Goal: Task Accomplishment & Management: Manage account settings

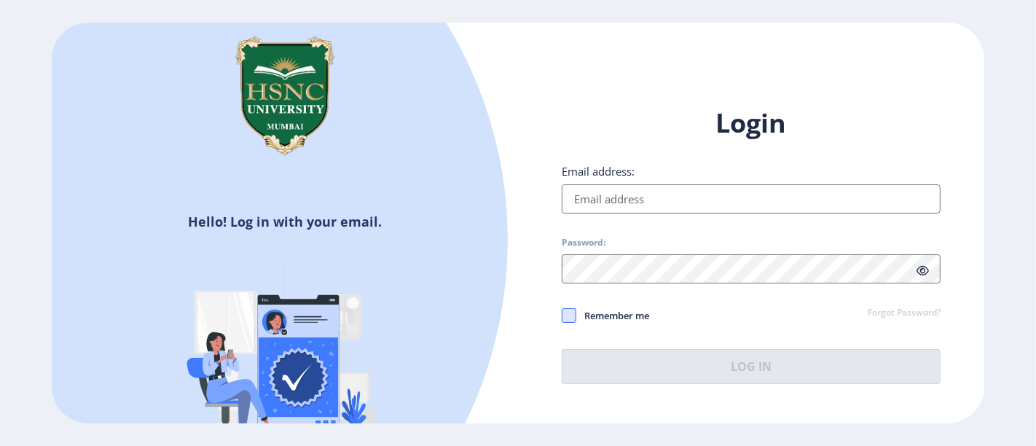
type input "[PERSON_NAME][EMAIL_ADDRESS][DOMAIN_NAME]"
click at [569, 315] on span at bounding box center [569, 315] width 15 height 15
click at [562, 315] on input "Remember me" at bounding box center [562, 315] width 1 height 1
checkbox input "true"
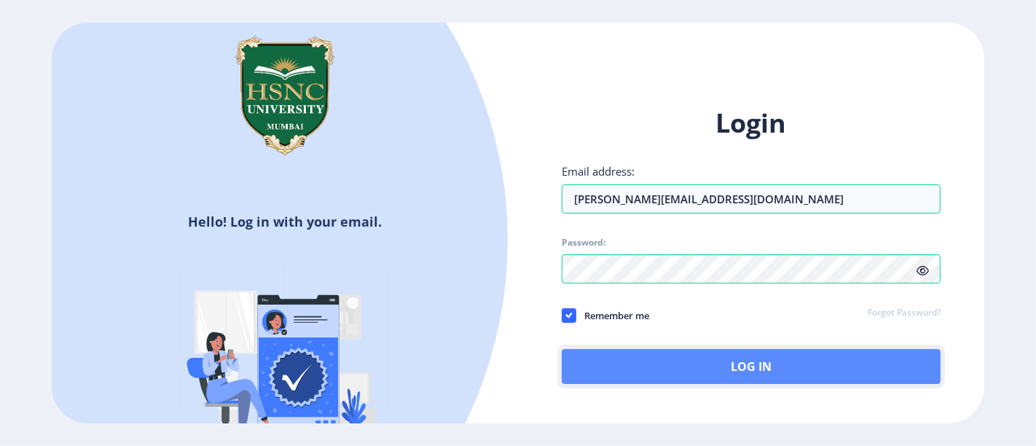
click at [597, 357] on button "Log In" at bounding box center [751, 366] width 379 height 35
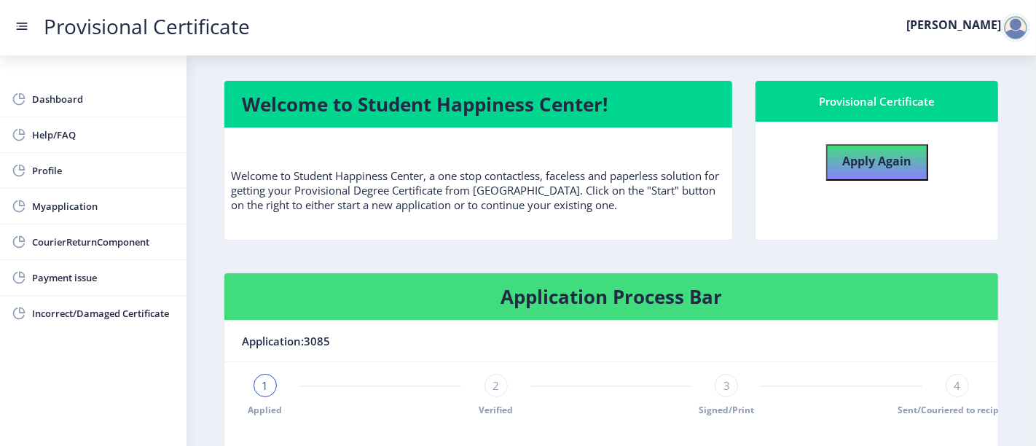
scroll to position [204, 0]
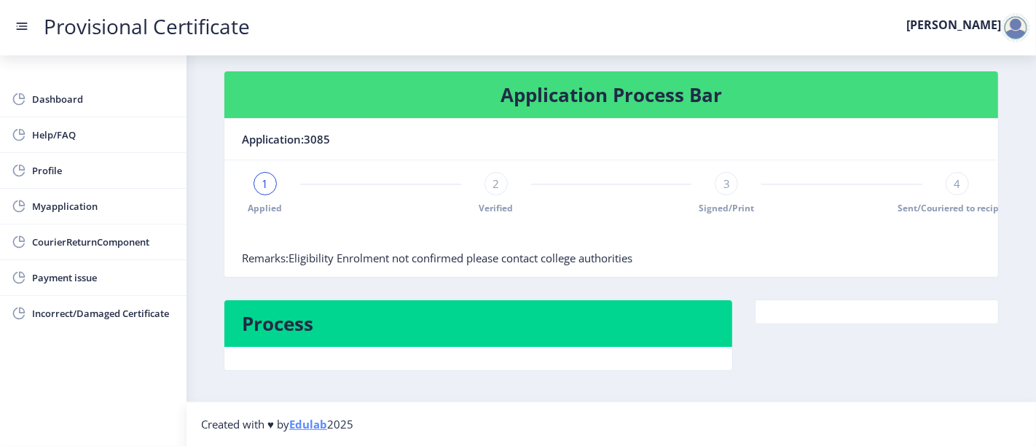
click at [270, 184] on div "1" at bounding box center [265, 183] width 23 height 23
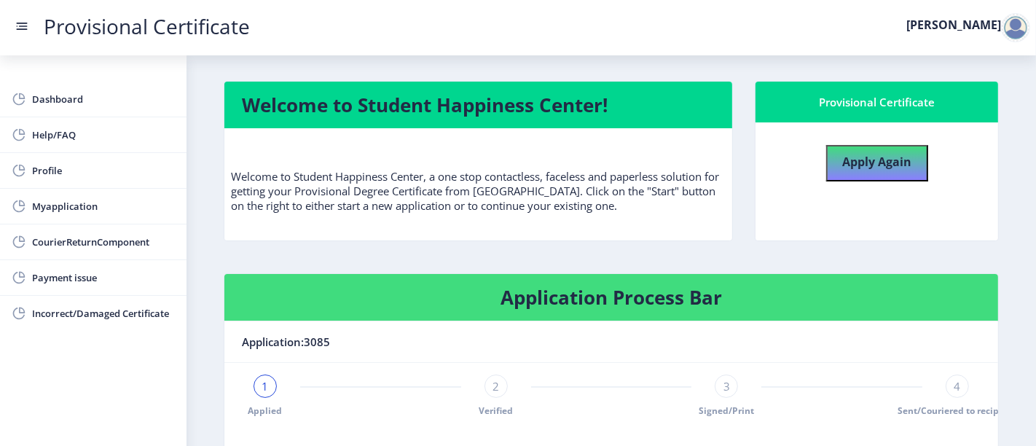
scroll to position [0, 0]
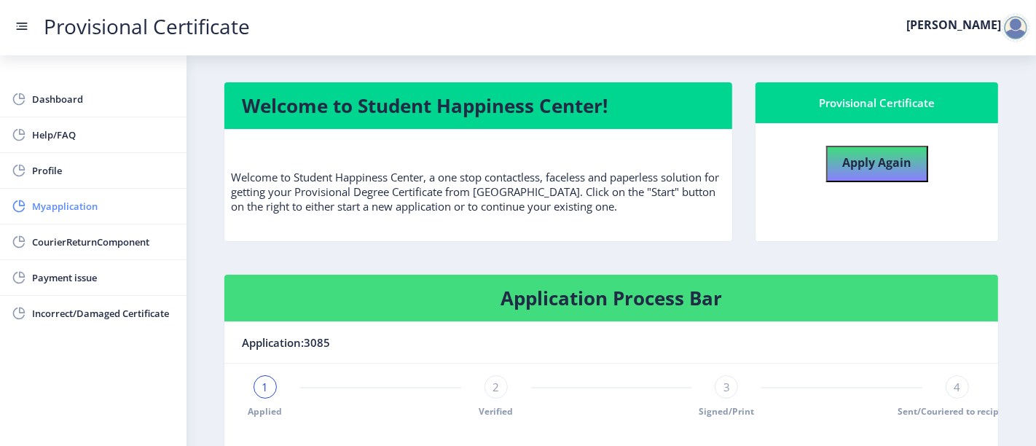
click at [52, 205] on span "Myapplication" at bounding box center [103, 205] width 143 height 17
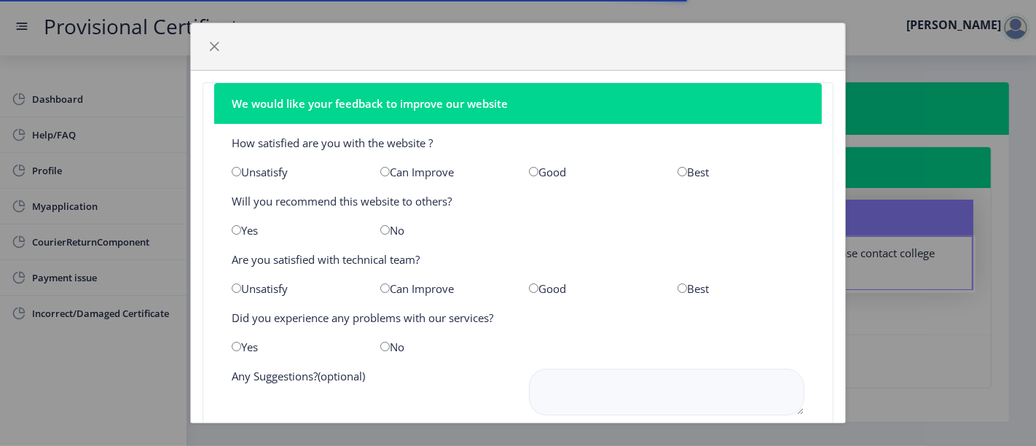
scroll to position [91, 0]
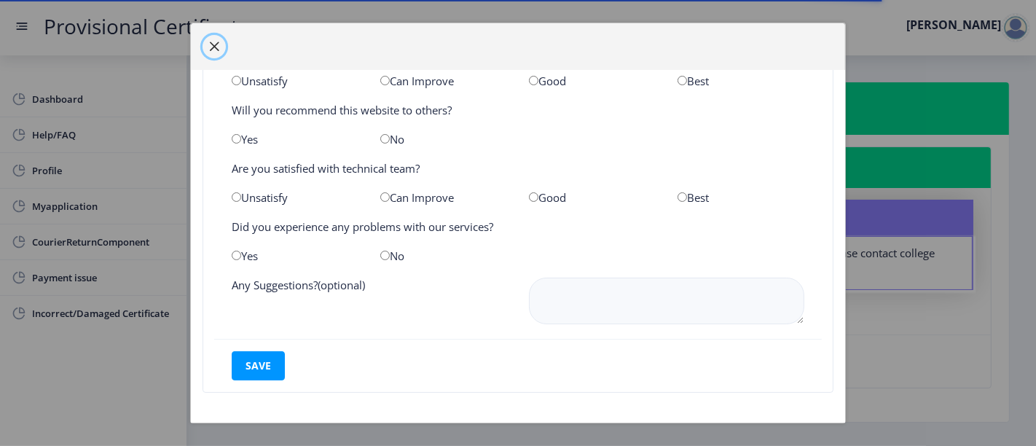
click at [216, 50] on span "button" at bounding box center [214, 47] width 12 height 12
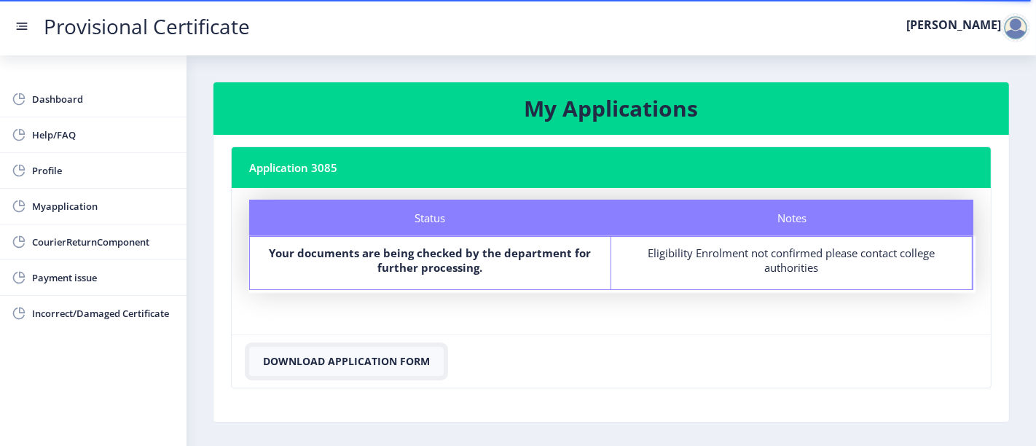
click at [377, 358] on button "Download Application Form" at bounding box center [346, 361] width 195 height 29
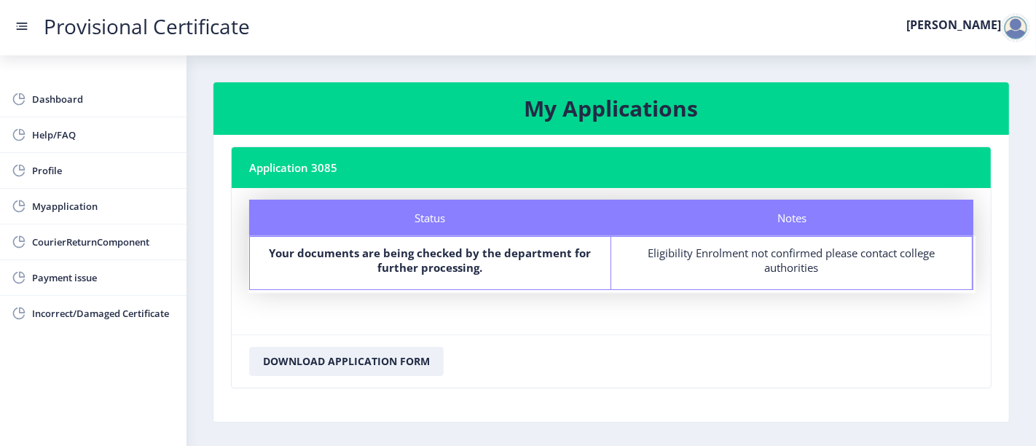
drag, startPoint x: 643, startPoint y: 250, endPoint x: 834, endPoint y: 266, distance: 192.3
click at [834, 266] on div "Eligibility Enrolment not confirmed please contact college authorities" at bounding box center [791, 260] width 334 height 29
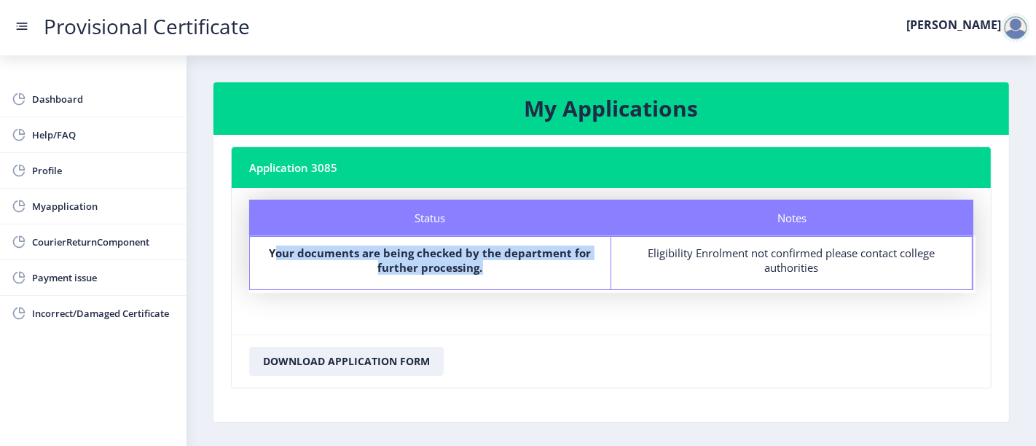
drag, startPoint x: 276, startPoint y: 253, endPoint x: 495, endPoint y: 280, distance: 220.9
click at [495, 280] on div "Your documents are being checked by the department for further processing." at bounding box center [430, 263] width 334 height 35
copy b "our documents are being checked by the department for further processing."
drag, startPoint x: 646, startPoint y: 249, endPoint x: 816, endPoint y: 267, distance: 171.5
click at [816, 267] on div "Eligibility Enrolment not confirmed please contact college authorities" at bounding box center [791, 260] width 334 height 29
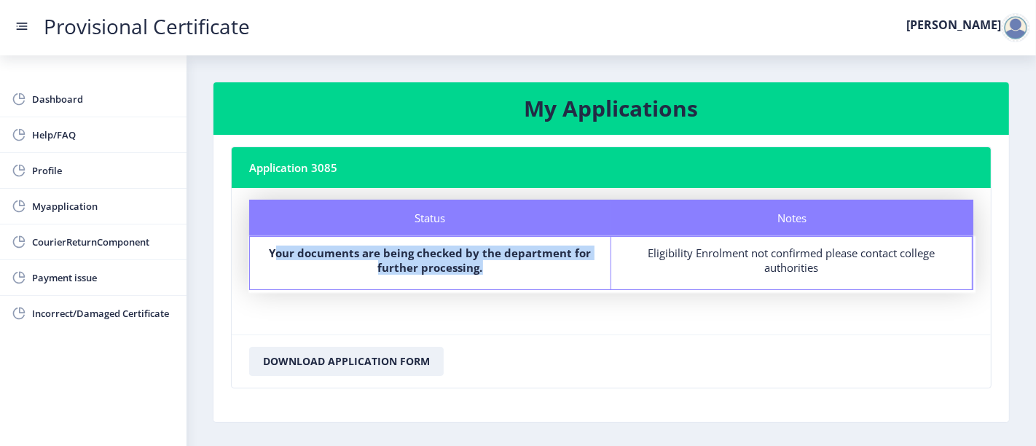
copy div "Eligibility Enrolment not confirmed please contact college authorities"
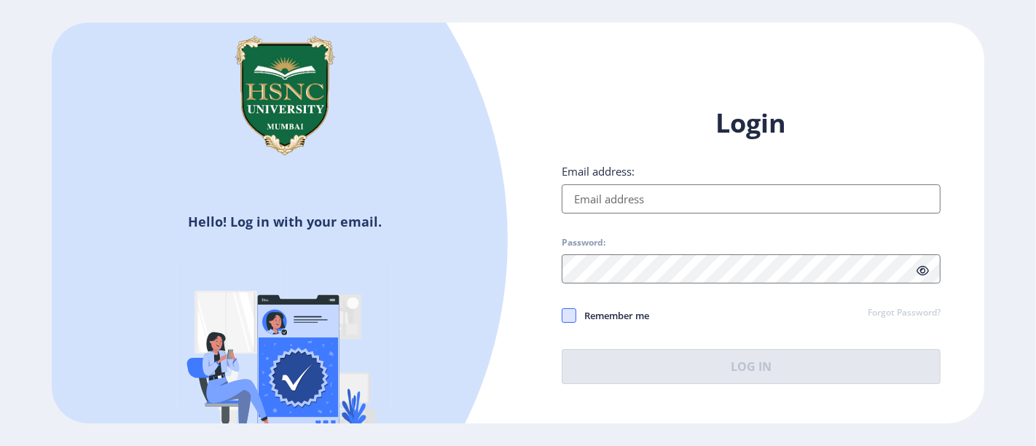
type input "[PERSON_NAME][EMAIL_ADDRESS][DOMAIN_NAME]"
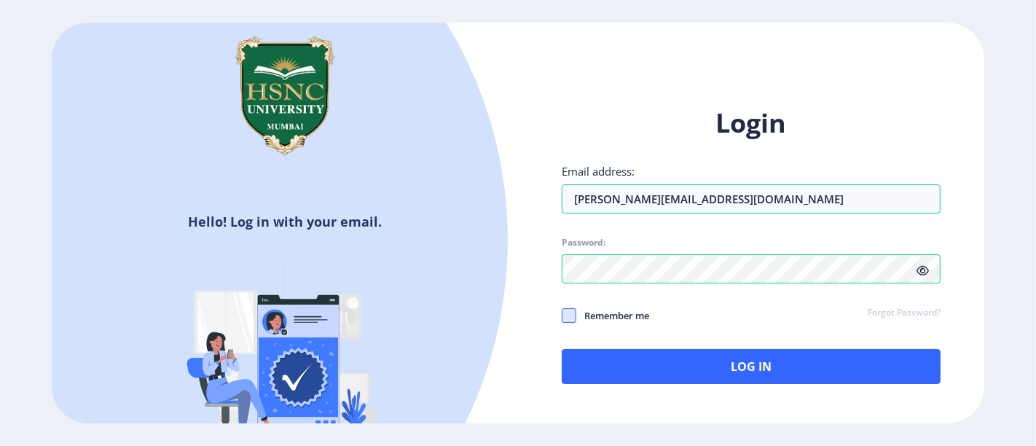
click at [570, 316] on span at bounding box center [569, 315] width 15 height 15
click at [562, 315] on input "Remember me" at bounding box center [562, 315] width 1 height 1
checkbox input "true"
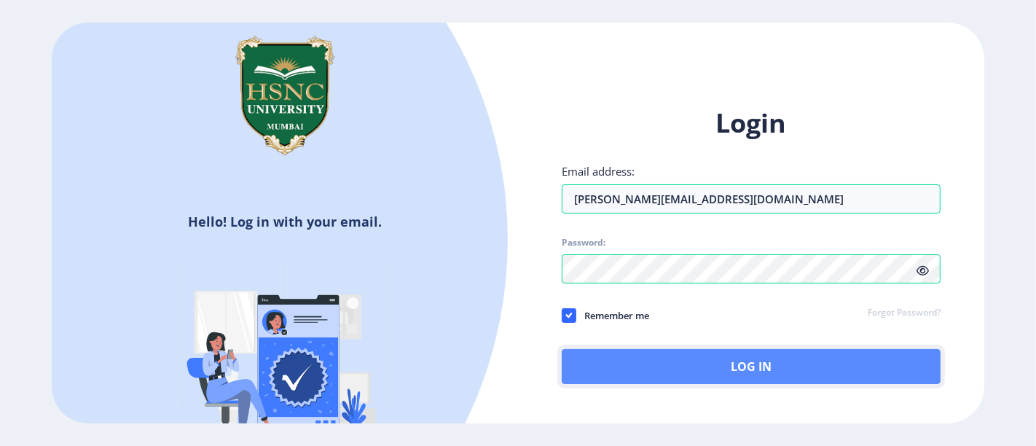
click at [591, 373] on button "Log In" at bounding box center [751, 366] width 379 height 35
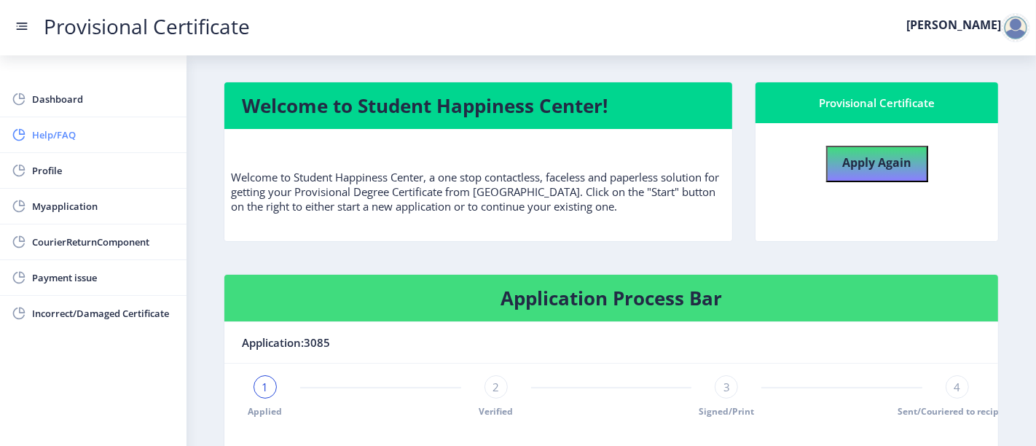
click at [68, 127] on span "Help/FAQ" at bounding box center [103, 134] width 143 height 17
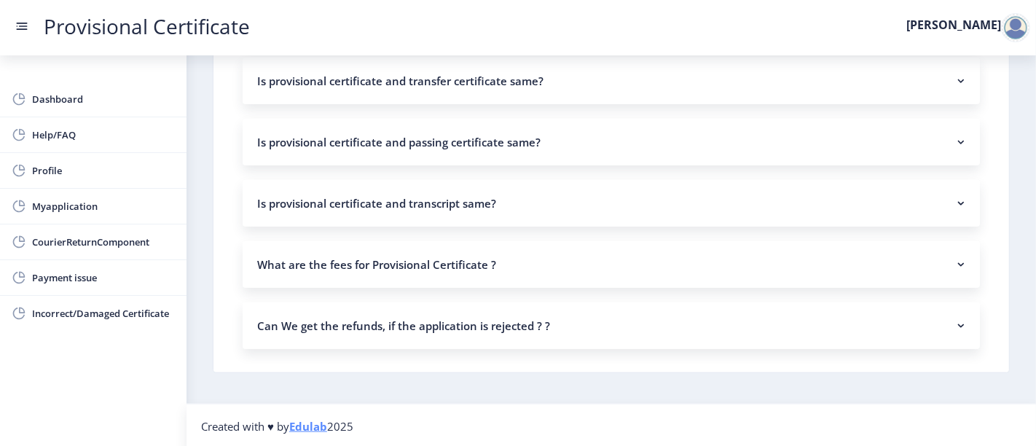
scroll to position [1176, 0]
click at [560, 330] on nb-accordion-item-header "Can We get the refunds, if the application is rejected ? ?" at bounding box center [611, 325] width 737 height 47
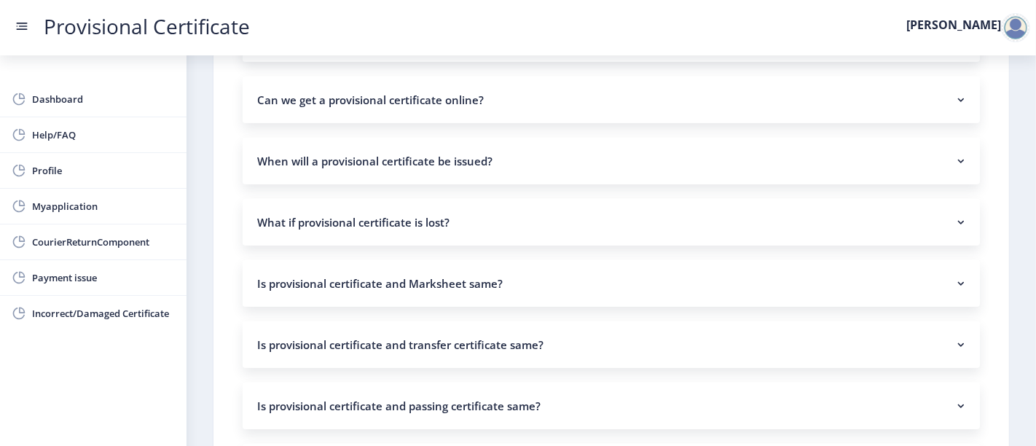
scroll to position [1034, 0]
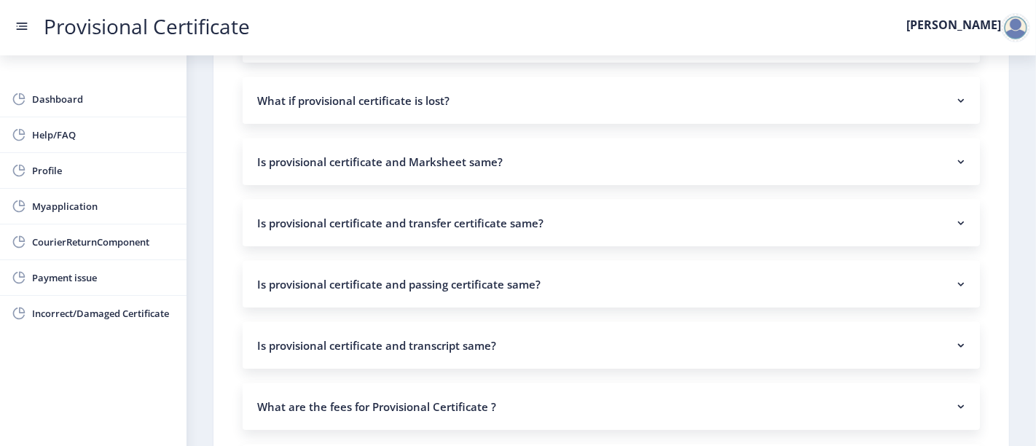
click at [476, 340] on nb-accordion-item-header "Is provisional certificate and transcript same?" at bounding box center [611, 345] width 737 height 47
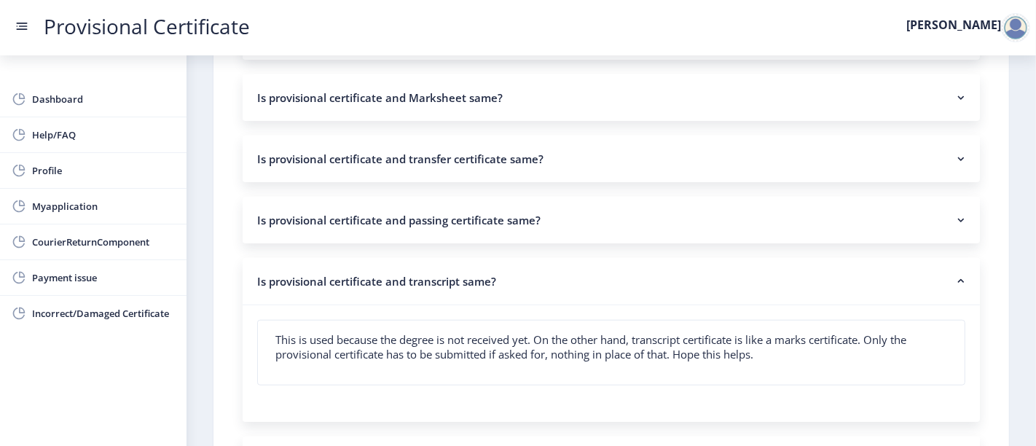
scroll to position [1099, 0]
click at [499, 267] on nb-accordion-item-header "Is provisional certificate and transcript same?" at bounding box center [611, 280] width 737 height 47
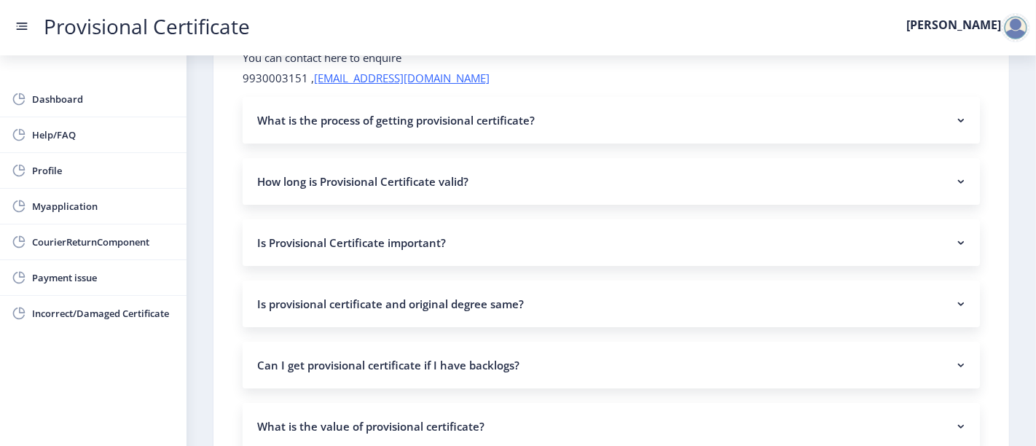
scroll to position [0, 0]
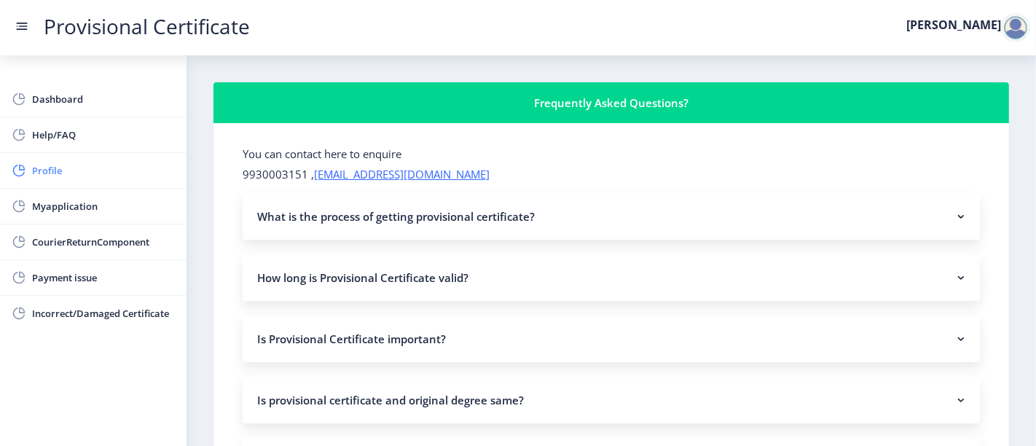
click at [85, 176] on span "Profile" at bounding box center [103, 170] width 143 height 17
select select
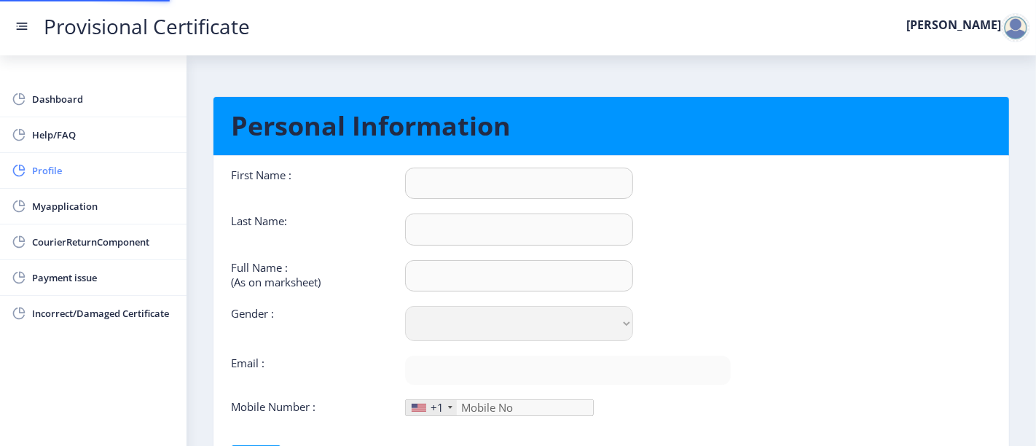
type input "[PERSON_NAME]"
type input "Wala"
type input "Wala Dhruvi Bharat Heena"
select select "Female"
type input "[PERSON_NAME][EMAIL_ADDRESS][DOMAIN_NAME]"
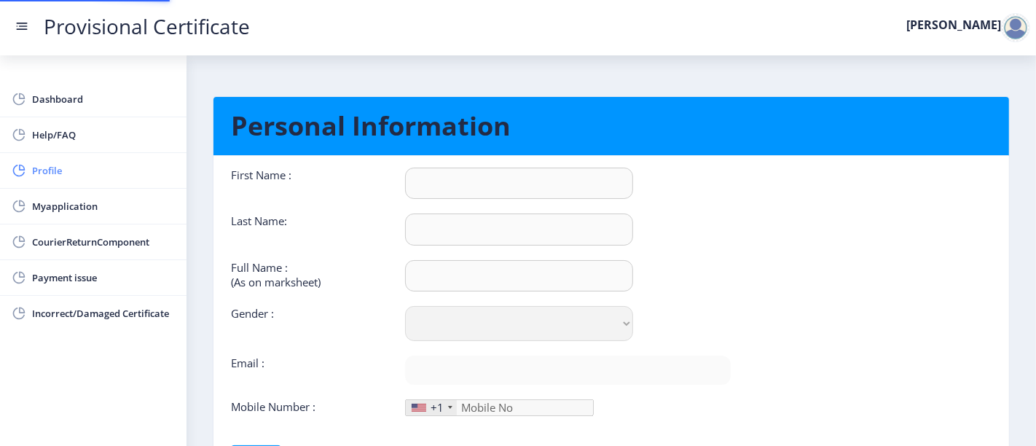
type input "9820444488"
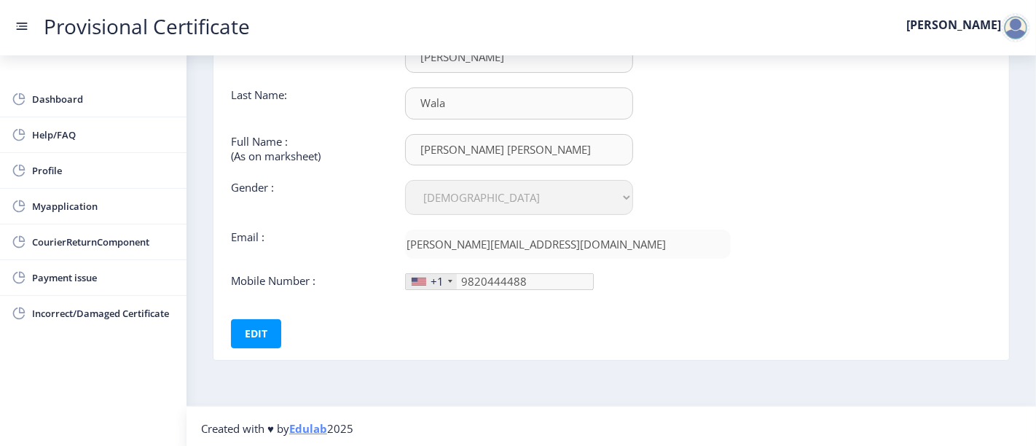
scroll to position [127, 0]
click at [434, 280] on div "+1" at bounding box center [437, 280] width 13 height 15
click at [254, 331] on button "Edit" at bounding box center [256, 332] width 50 height 29
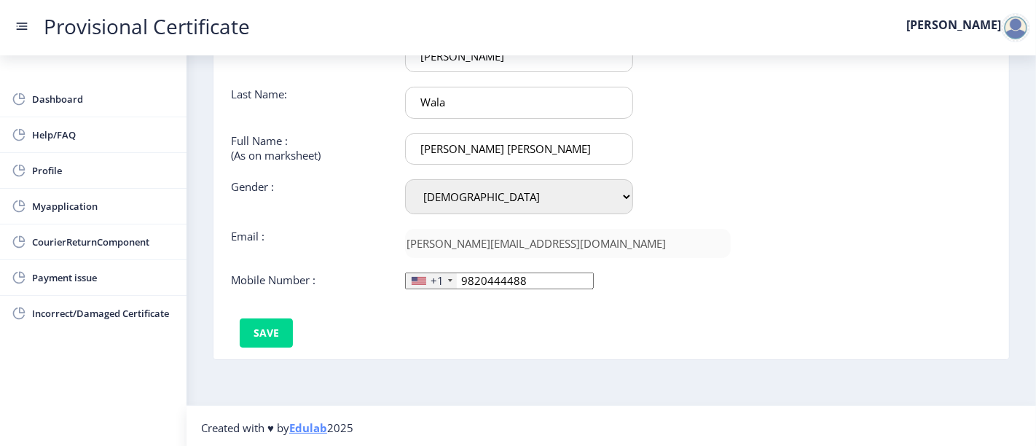
click at [441, 278] on div "+1" at bounding box center [437, 280] width 13 height 15
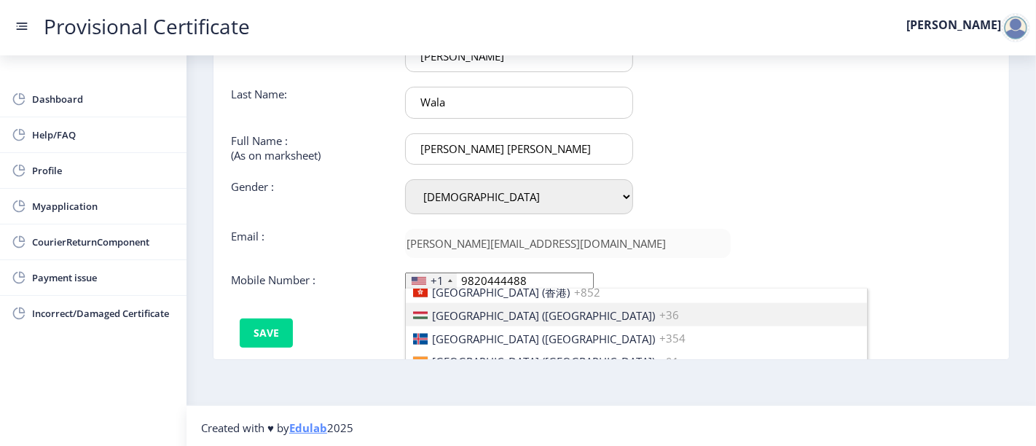
scroll to position [2259, 0]
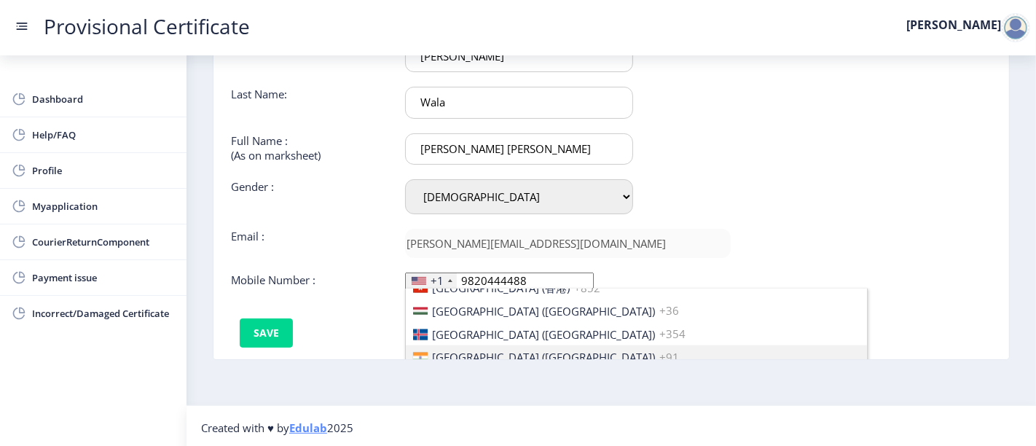
click at [473, 350] on span "India (भारत)" at bounding box center [543, 357] width 223 height 15
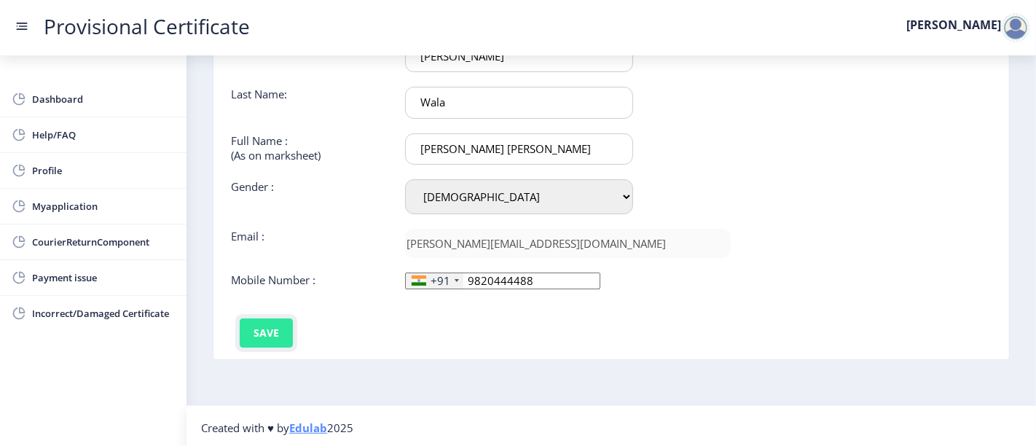
click at [275, 320] on button "Save" at bounding box center [266, 332] width 53 height 29
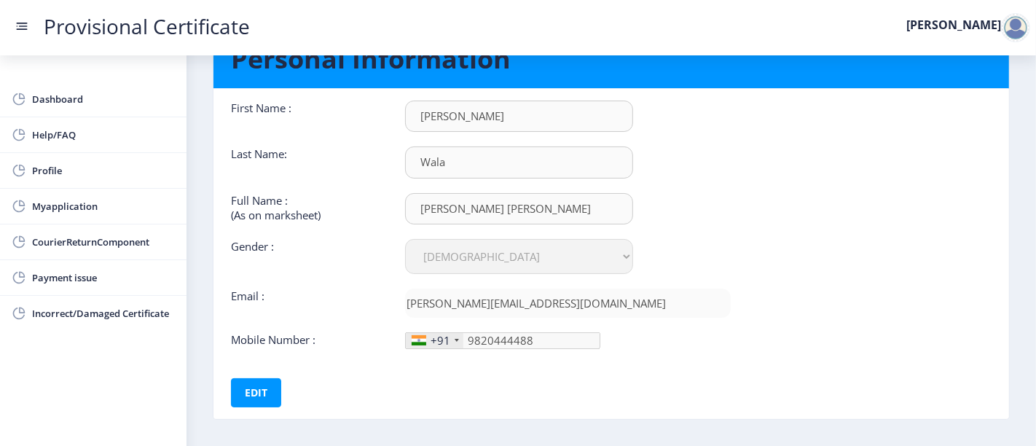
scroll to position [68, 0]
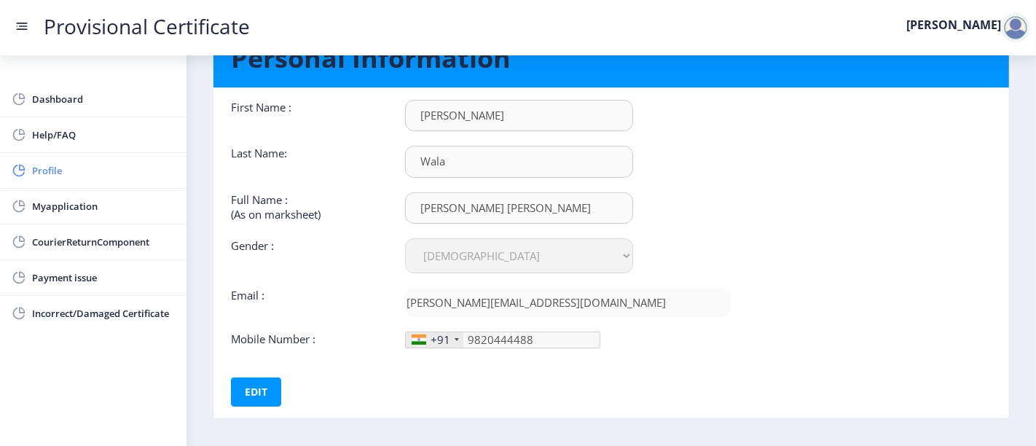
click at [95, 162] on span "Profile" at bounding box center [103, 170] width 143 height 17
click at [79, 205] on span "Myapplication" at bounding box center [103, 205] width 143 height 17
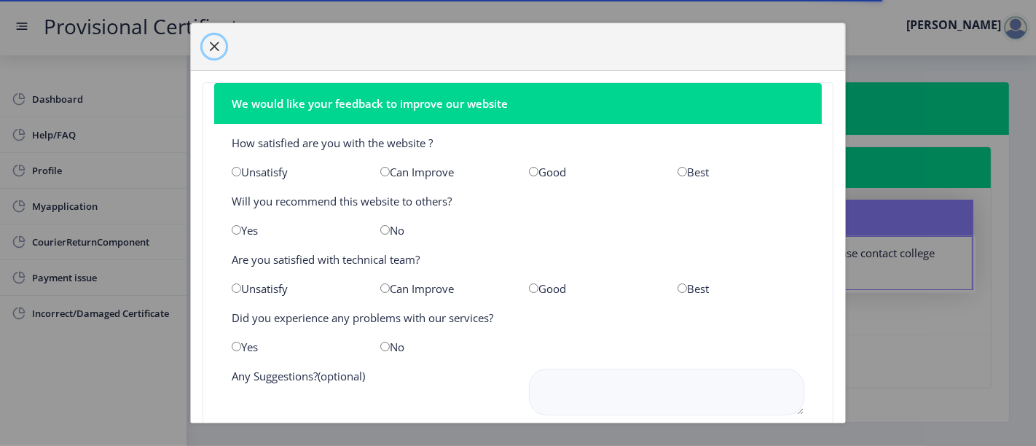
click at [214, 46] on span "button" at bounding box center [214, 47] width 12 height 12
